Goal: Navigation & Orientation: Find specific page/section

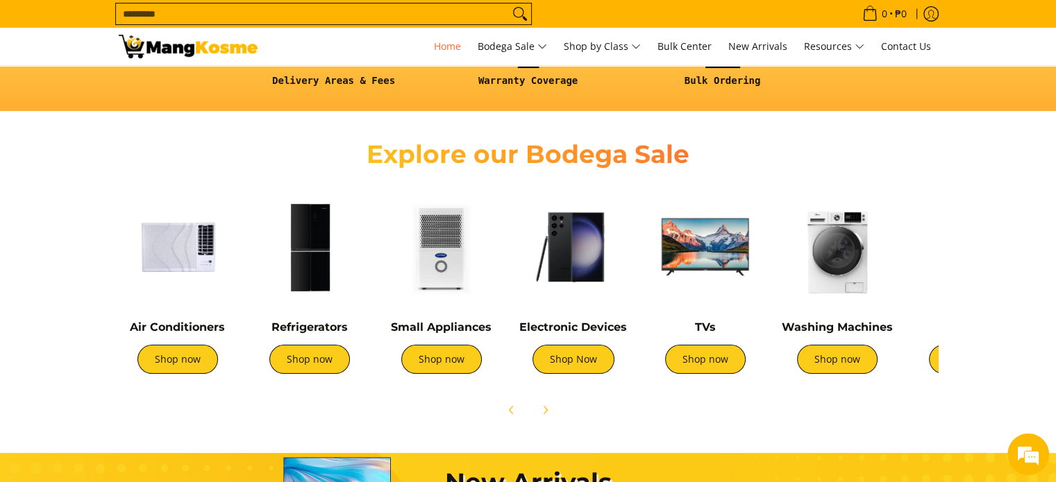
scroll to position [0, 552]
click at [544, 406] on icon "Next" at bounding box center [544, 410] width 3 height 8
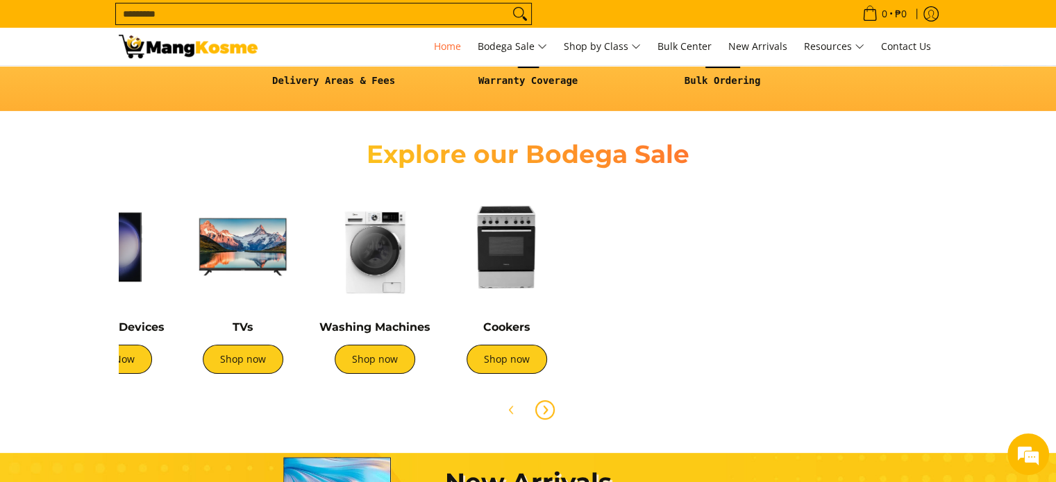
scroll to position [0, 0]
click at [506, 409] on icon "Previous" at bounding box center [511, 410] width 11 height 11
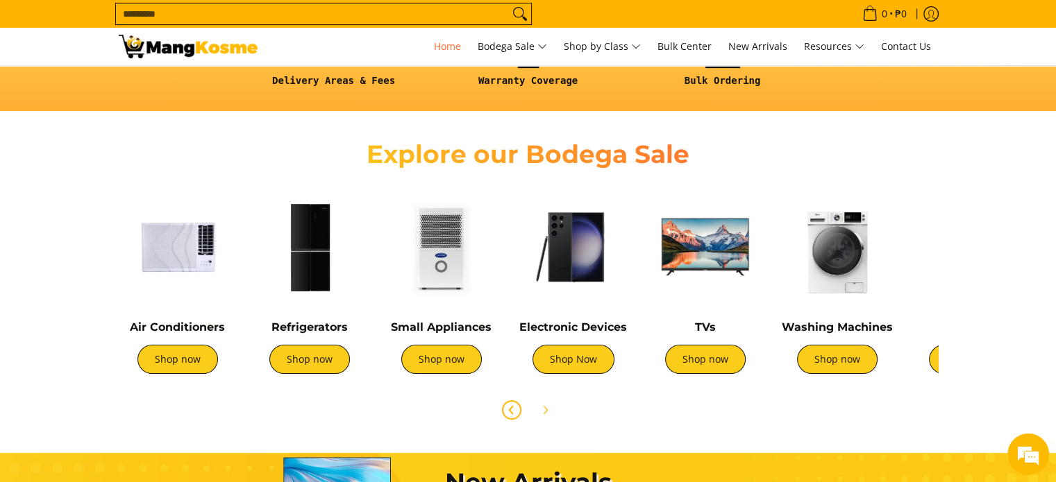
scroll to position [0, 1103]
click at [150, 244] on img at bounding box center [178, 247] width 118 height 118
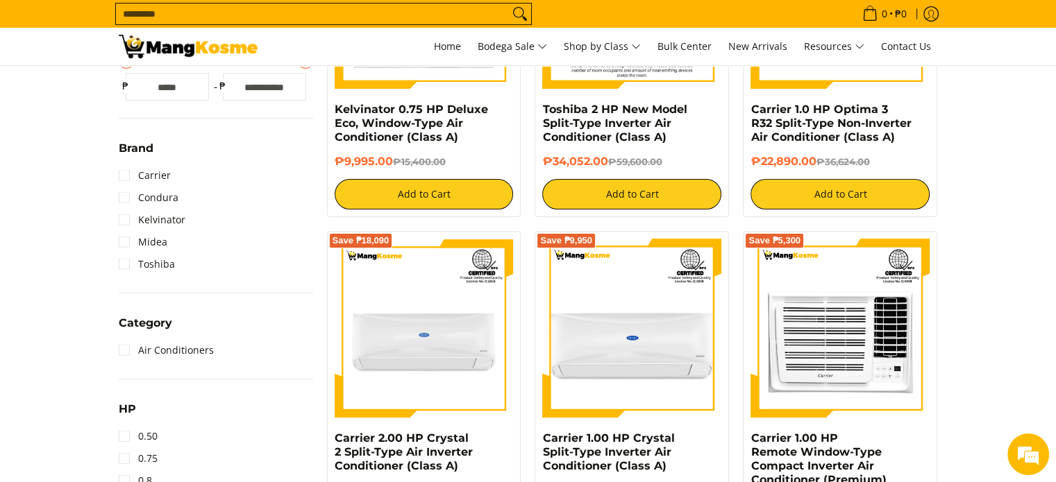
scroll to position [139, 0]
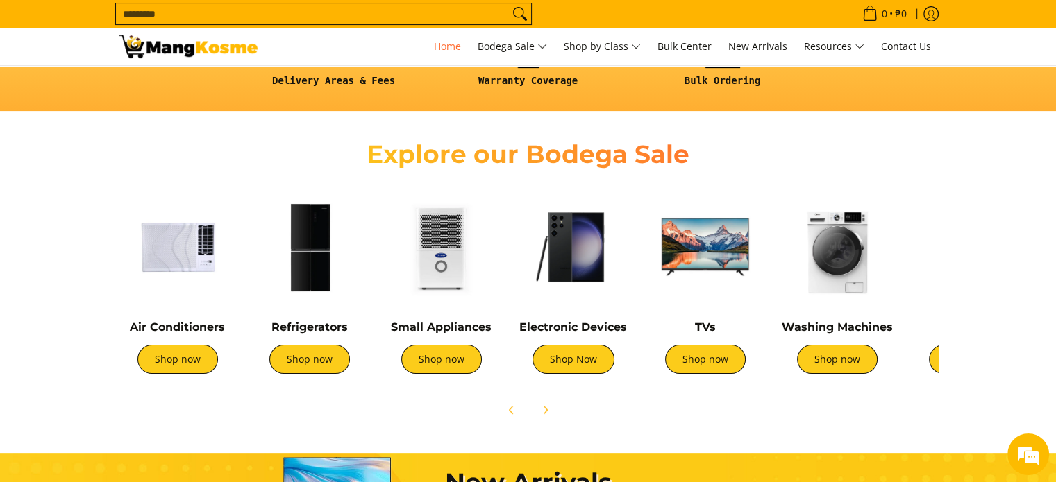
click at [324, 258] on img at bounding box center [310, 247] width 118 height 118
